Goal: Transaction & Acquisition: Purchase product/service

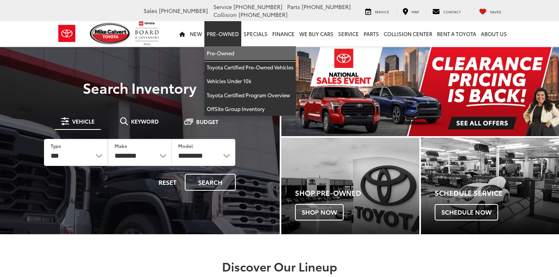
click at [227, 55] on link "Pre-Owned" at bounding box center [249, 53] width 91 height 14
